Goal: Find specific fact: Find specific fact

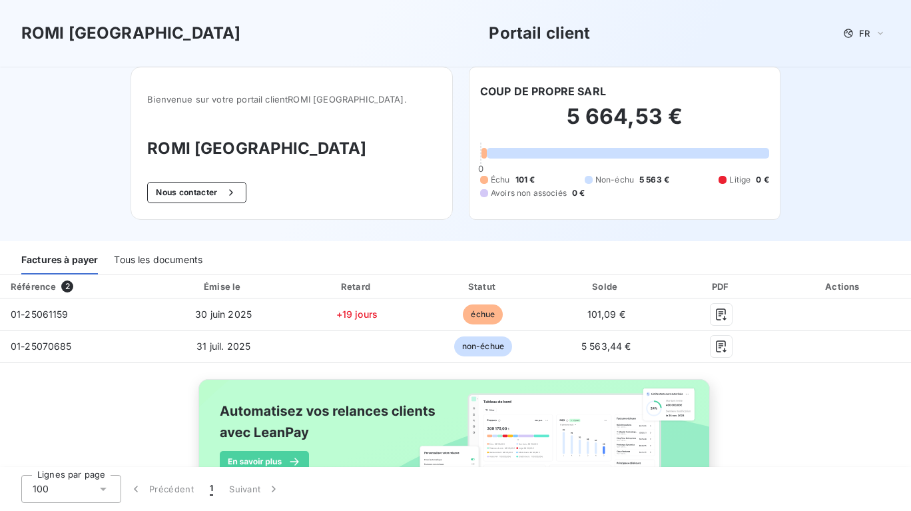
scroll to position [67, 0]
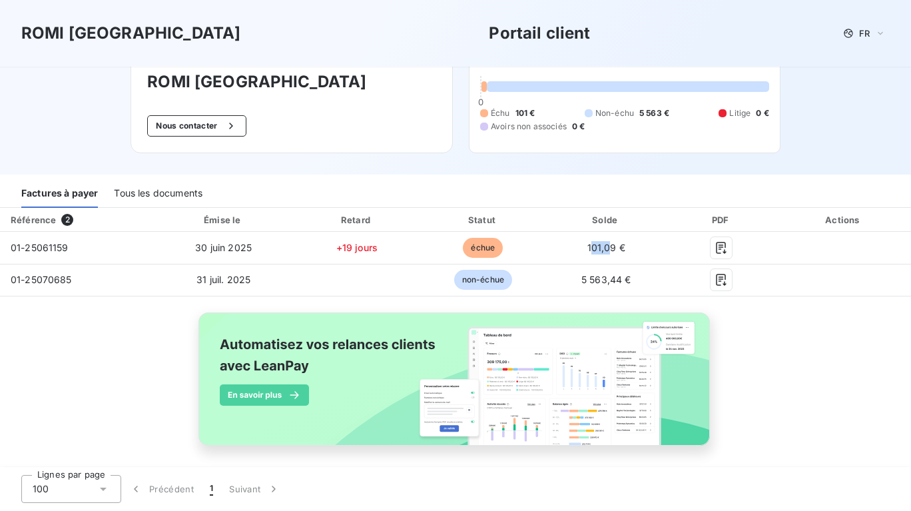
drag, startPoint x: 582, startPoint y: 250, endPoint x: 604, endPoint y: 246, distance: 21.7
click at [604, 246] on span "101,09 €" at bounding box center [607, 247] width 38 height 11
click at [588, 251] on span "101,09 €" at bounding box center [607, 247] width 38 height 11
drag, startPoint x: 582, startPoint y: 249, endPoint x: 606, endPoint y: 246, distance: 24.2
click at [606, 246] on span "101,09 €" at bounding box center [607, 247] width 38 height 11
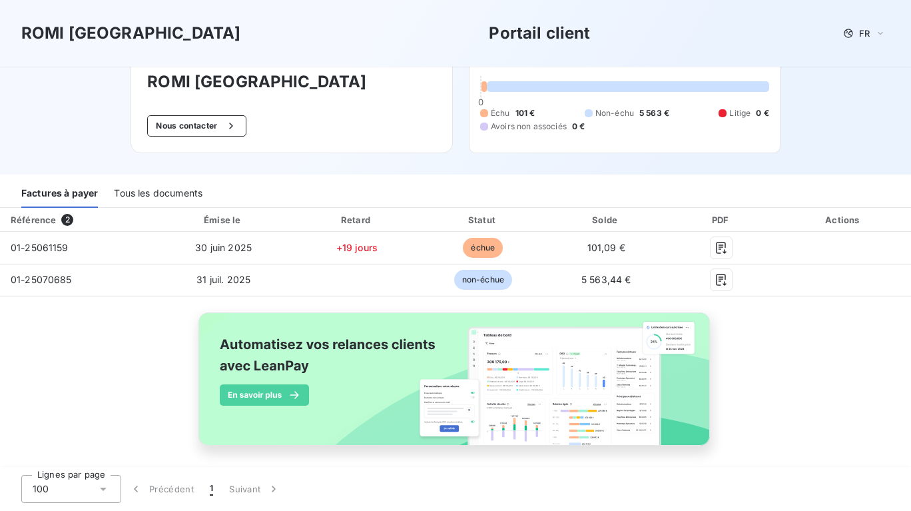
click at [575, 251] on td "101,09 €" at bounding box center [606, 248] width 121 height 32
drag, startPoint x: 577, startPoint y: 244, endPoint x: 608, endPoint y: 247, distance: 30.8
click at [608, 247] on td "101,09 €" at bounding box center [606, 248] width 121 height 32
copy span "101,09"
drag, startPoint x: 69, startPoint y: 248, endPoint x: 7, endPoint y: 247, distance: 62.6
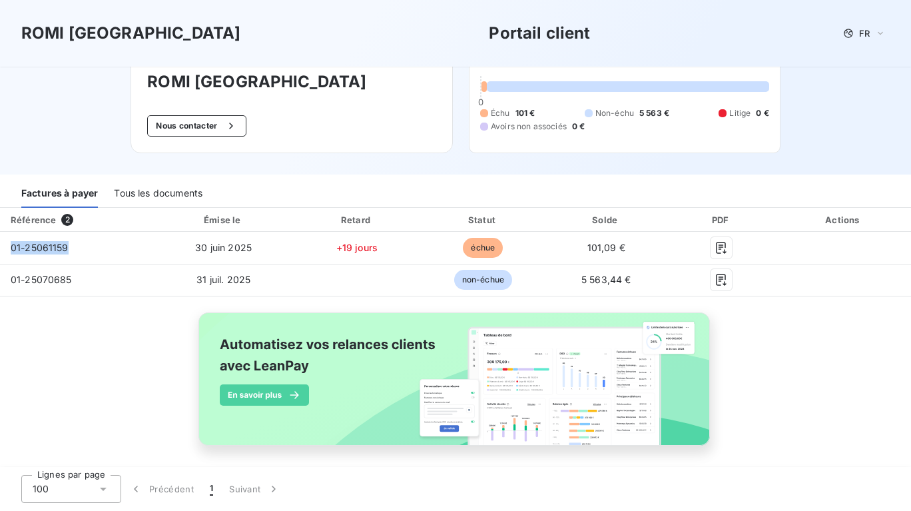
click at [7, 247] on td "01-25061159" at bounding box center [77, 248] width 154 height 32
copy span "01-25061159"
drag, startPoint x: 572, startPoint y: 278, endPoint x: 614, endPoint y: 276, distance: 42.0
click at [614, 276] on td "5 563,44 €" at bounding box center [606, 280] width 121 height 32
copy span "5 563,44"
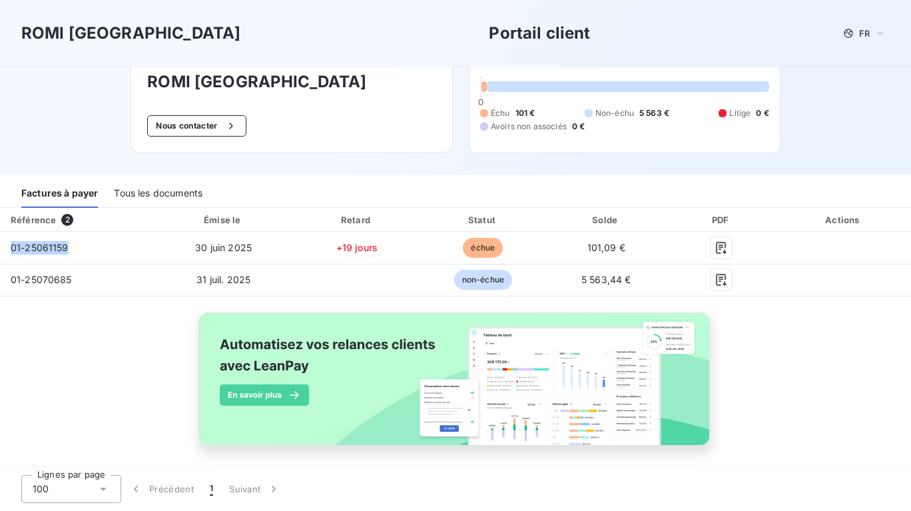
drag, startPoint x: 75, startPoint y: 249, endPoint x: 9, endPoint y: 248, distance: 65.3
click at [9, 248] on td "01-25061159" at bounding box center [77, 248] width 154 height 32
click at [83, 293] on td "01-25070685" at bounding box center [77, 280] width 154 height 32
drag, startPoint x: 77, startPoint y: 287, endPoint x: 6, endPoint y: 284, distance: 70.7
click at [6, 284] on td "01-25070685" at bounding box center [77, 280] width 154 height 32
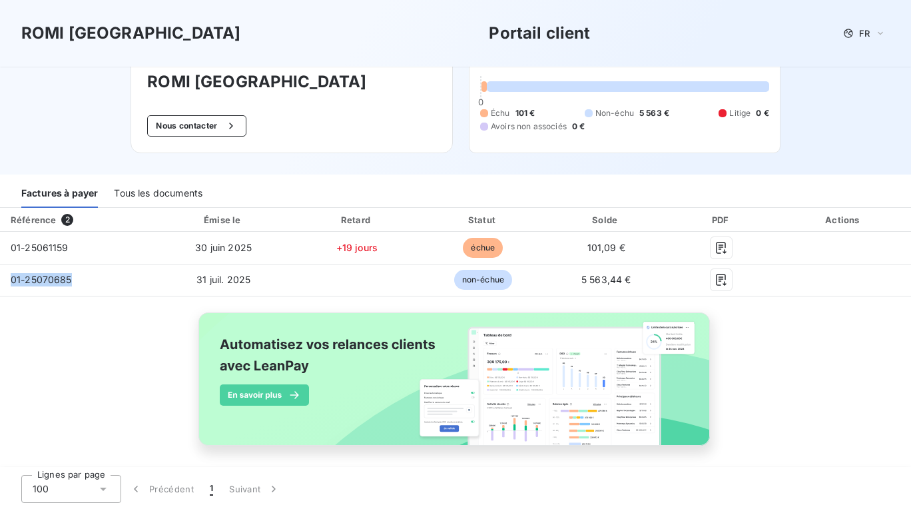
copy span "01-25070685"
